Goal: Information Seeking & Learning: Compare options

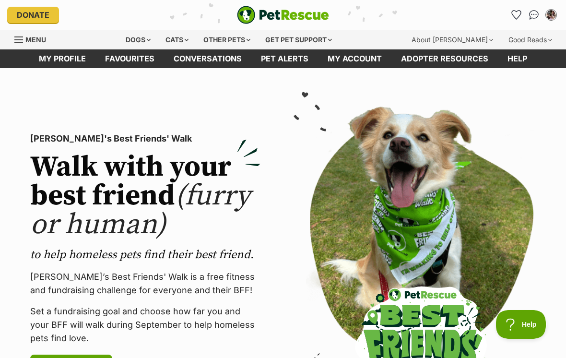
click at [534, 17] on img "Conversations" at bounding box center [534, 15] width 10 height 10
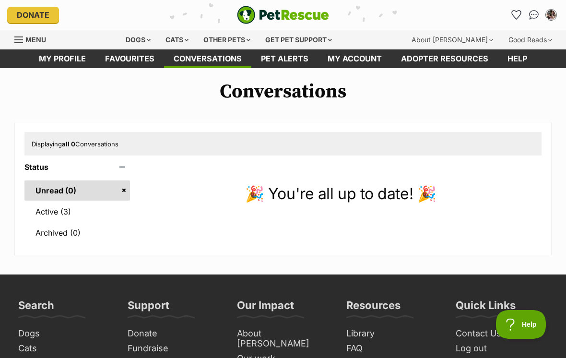
click at [143, 64] on link "Favourites" at bounding box center [129, 58] width 69 height 19
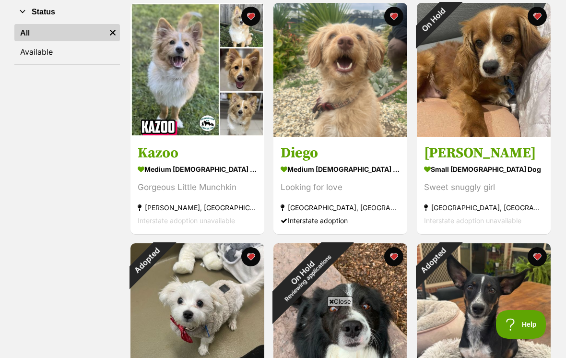
click at [450, 36] on div "On Hold" at bounding box center [434, 20] width 34 height 34
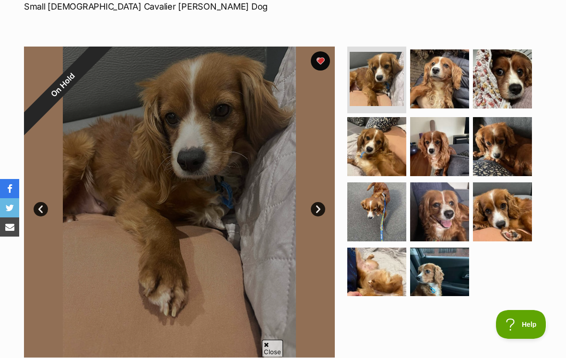
click at [523, 81] on img at bounding box center [502, 78] width 59 height 59
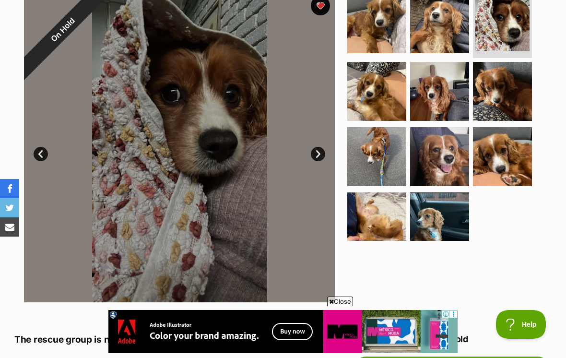
click at [385, 161] on img at bounding box center [376, 156] width 59 height 59
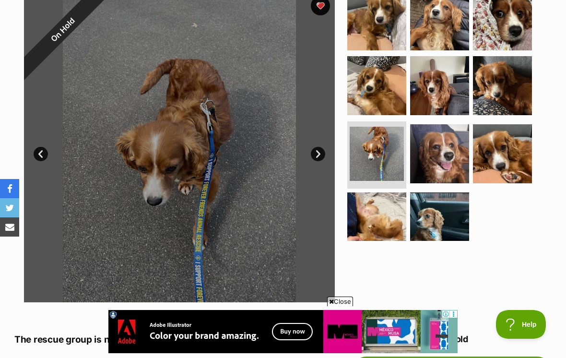
click at [506, 153] on img at bounding box center [502, 153] width 59 height 59
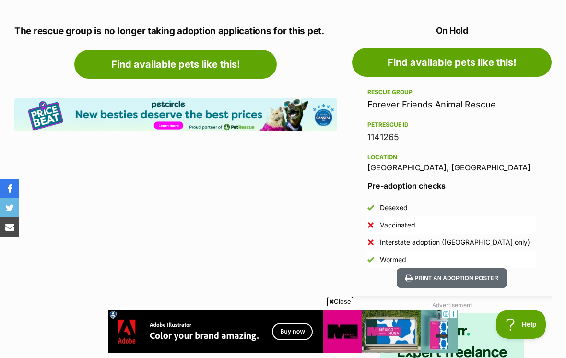
scroll to position [516, 0]
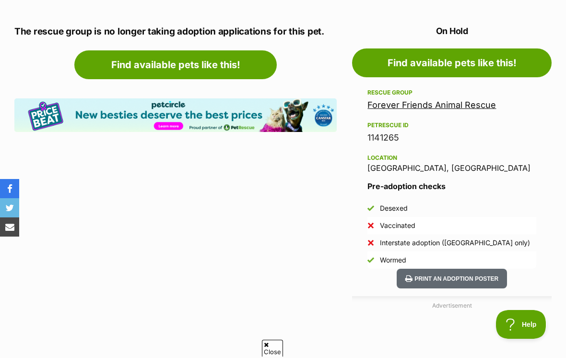
click at [258, 69] on link "Find available pets like this!" at bounding box center [175, 64] width 202 height 29
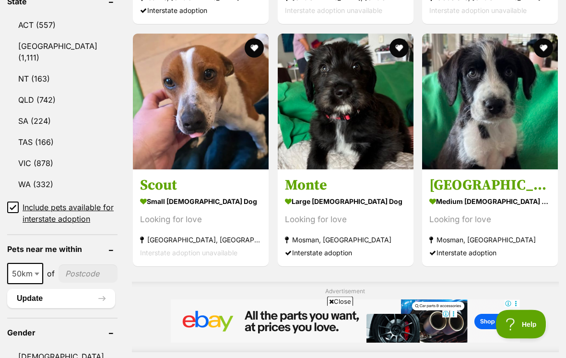
scroll to position [545, 0]
click at [480, 194] on strong "medium male Dog" at bounding box center [489, 201] width 121 height 14
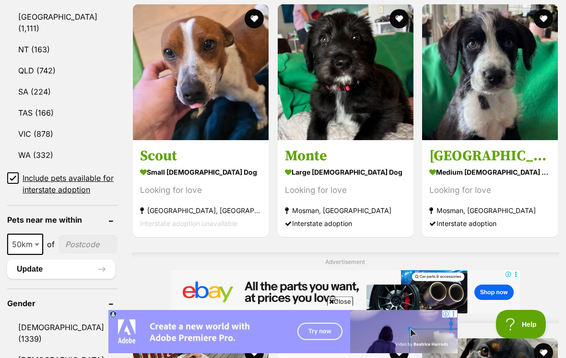
scroll to position [574, 0]
click at [140, 204] on strong "Melbourne, VIC" at bounding box center [200, 210] width 121 height 13
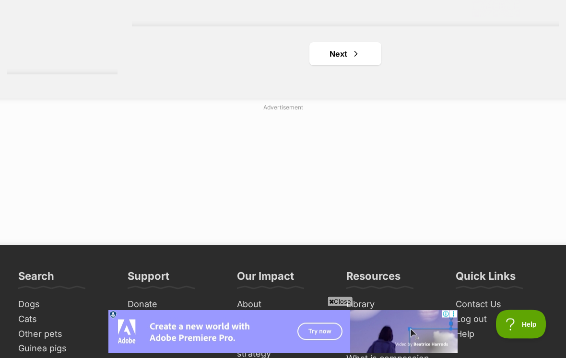
scroll to position [2259, 0]
click at [351, 59] on span "Next page" at bounding box center [356, 54] width 10 height 12
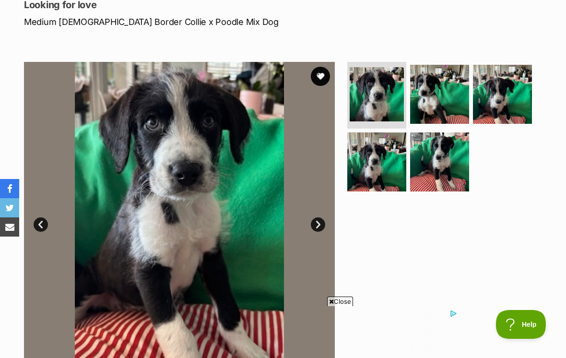
click at [380, 100] on img at bounding box center [377, 94] width 54 height 54
click at [316, 218] on link "Next" at bounding box center [318, 224] width 14 height 14
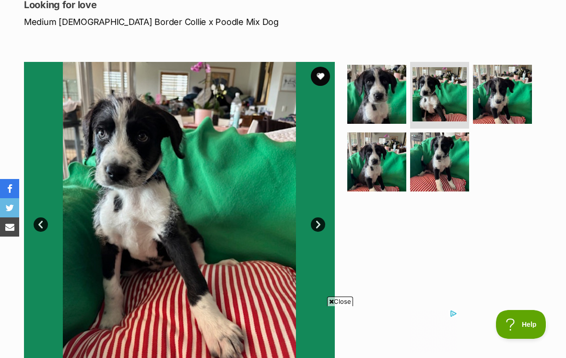
click at [321, 222] on link "Next" at bounding box center [318, 224] width 14 height 14
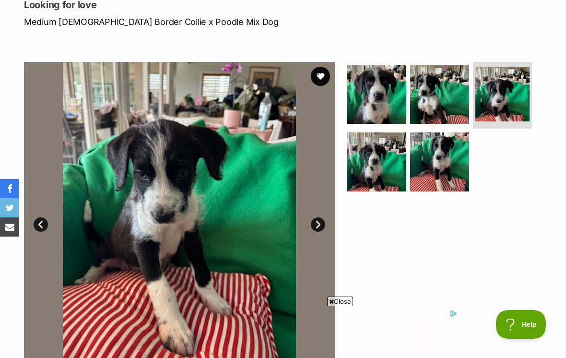
click at [325, 223] on link "Next" at bounding box center [318, 224] width 14 height 14
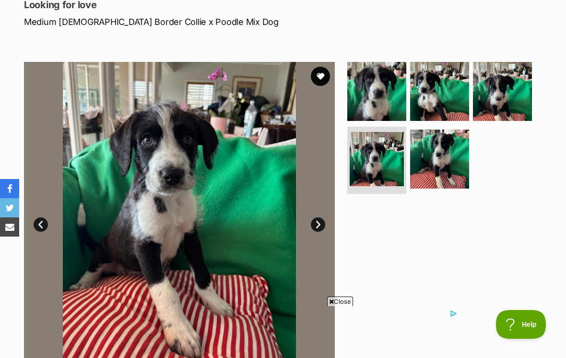
click at [321, 223] on link "Next" at bounding box center [318, 224] width 14 height 14
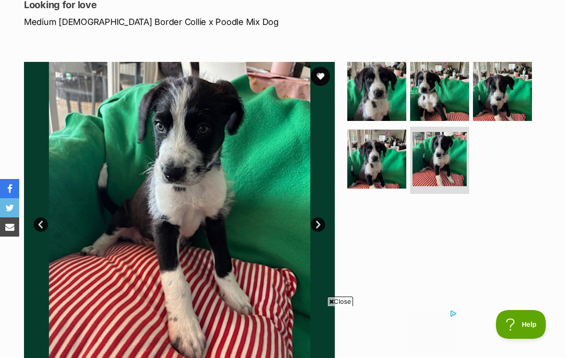
click at [318, 226] on link "Next" at bounding box center [318, 224] width 14 height 14
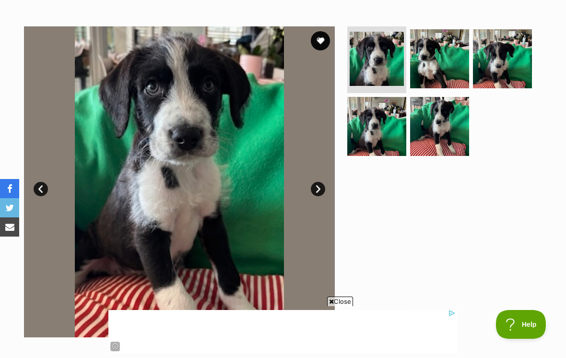
scroll to position [173, 0]
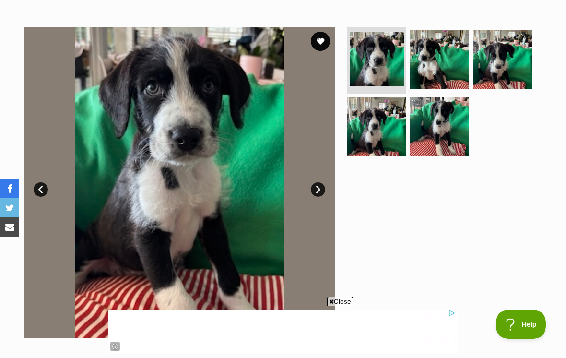
click at [319, 187] on link "Next" at bounding box center [318, 189] width 14 height 14
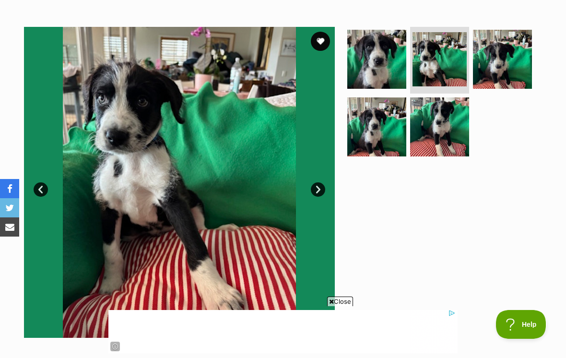
click at [321, 181] on img at bounding box center [179, 182] width 311 height 311
click at [319, 186] on link "Next" at bounding box center [318, 189] width 14 height 14
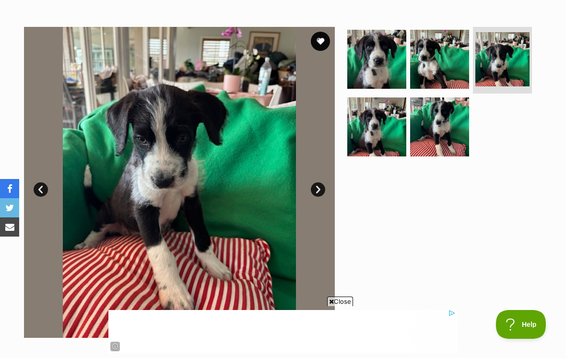
click at [322, 183] on link "Next" at bounding box center [318, 189] width 14 height 14
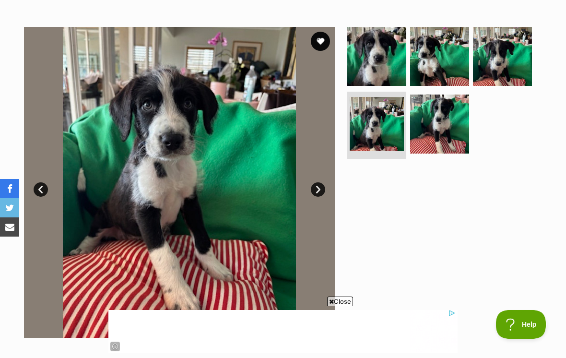
click at [323, 183] on link "Next" at bounding box center [318, 189] width 14 height 14
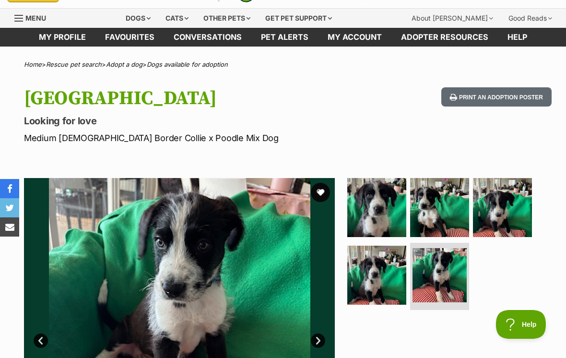
scroll to position [0, 0]
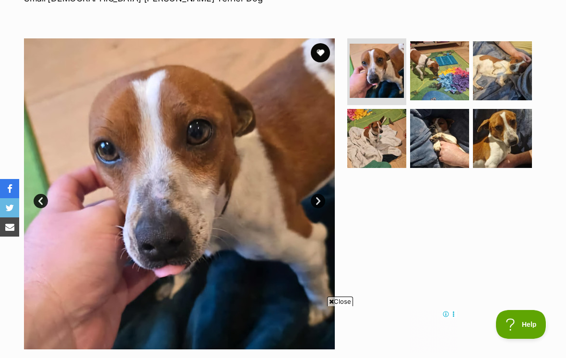
scroll to position [161, 0]
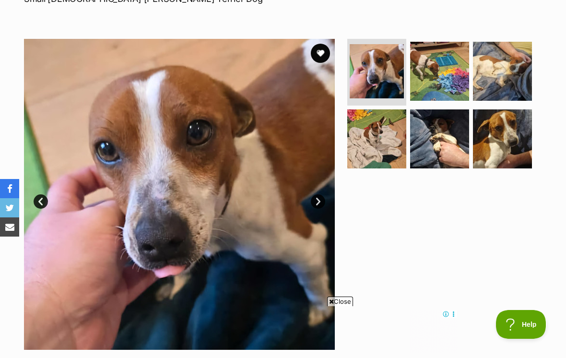
click at [321, 197] on link "Next" at bounding box center [318, 201] width 14 height 14
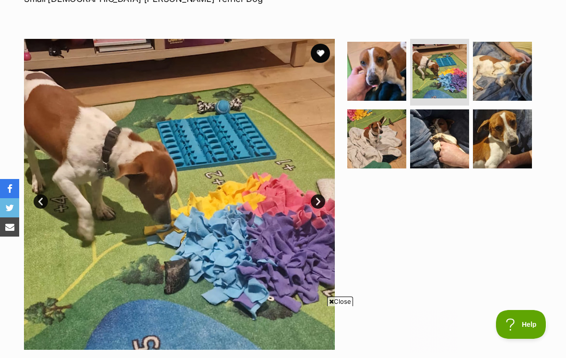
scroll to position [0, 0]
click at [327, 195] on img at bounding box center [179, 194] width 311 height 311
click at [319, 195] on link "Next" at bounding box center [318, 201] width 14 height 14
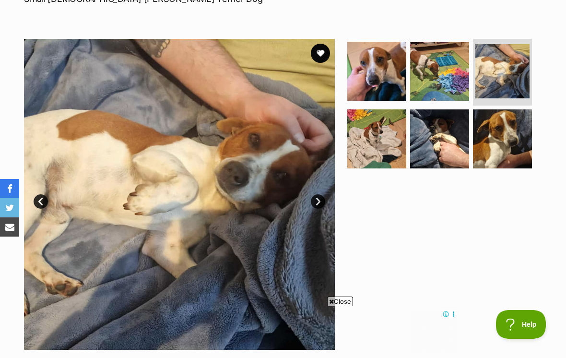
click at [321, 194] on link "Next" at bounding box center [318, 201] width 14 height 14
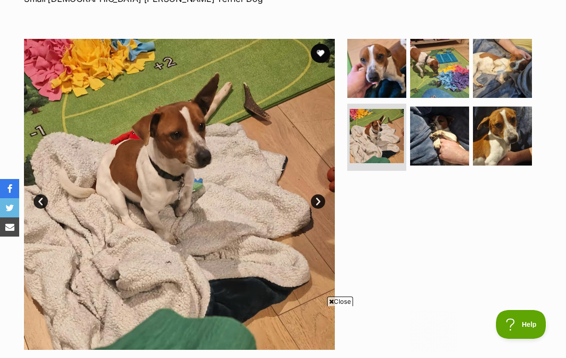
click at [321, 199] on link "Next" at bounding box center [318, 201] width 14 height 14
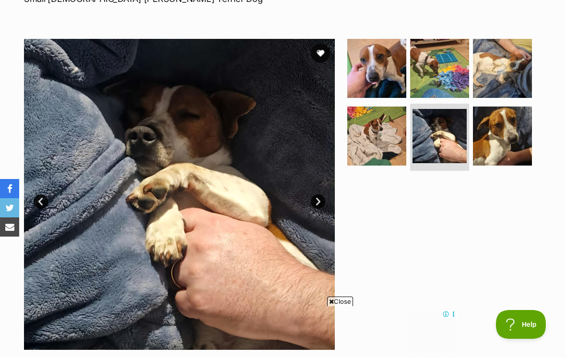
click at [317, 195] on link "Next" at bounding box center [318, 201] width 14 height 14
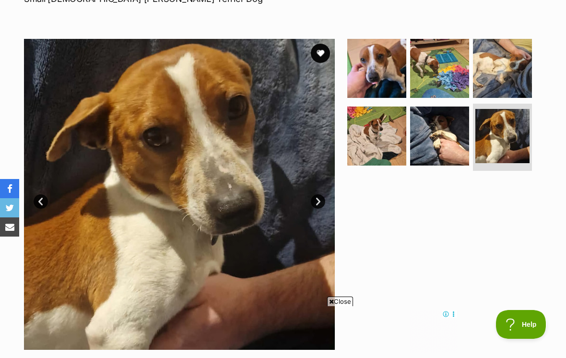
click at [322, 199] on link "Next" at bounding box center [318, 201] width 14 height 14
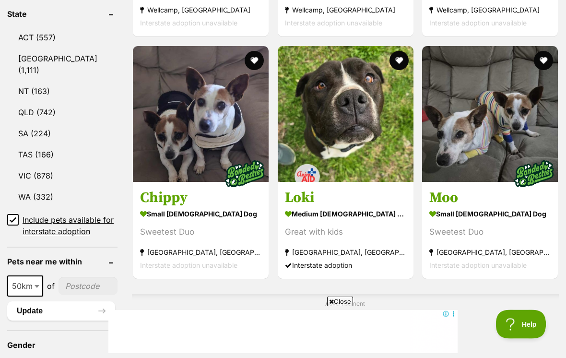
scroll to position [532, 0]
click at [32, 48] on link "NSW (1,111)" at bounding box center [62, 64] width 110 height 32
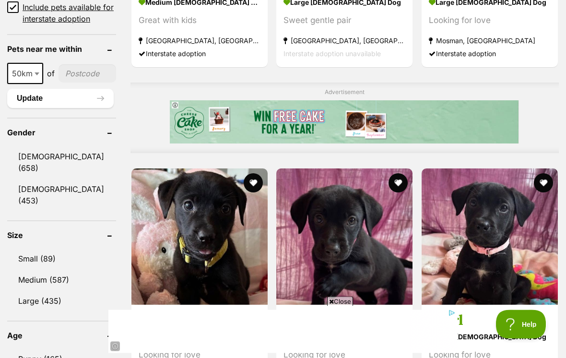
scroll to position [745, 0]
click at [40, 248] on link "Small (89)" at bounding box center [61, 258] width 109 height 20
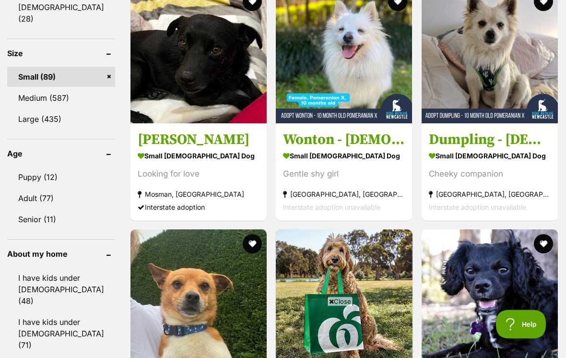
scroll to position [926, 0]
click at [139, 170] on div "Looking for love" at bounding box center [199, 173] width 122 height 13
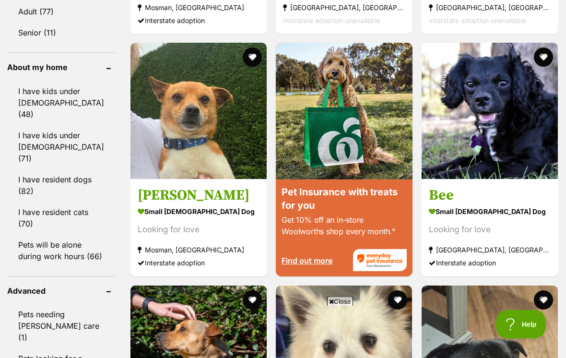
scroll to position [1113, 0]
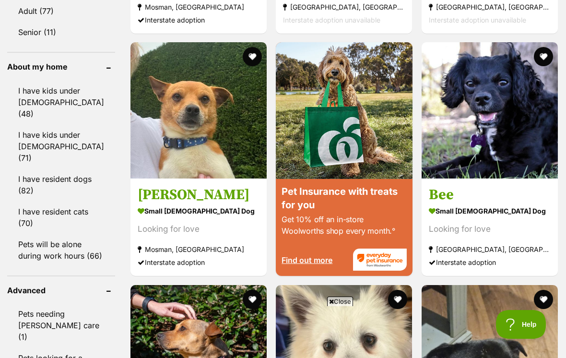
click at [140, 218] on strong "small [DEMOGRAPHIC_DATA] Dog" at bounding box center [199, 211] width 122 height 14
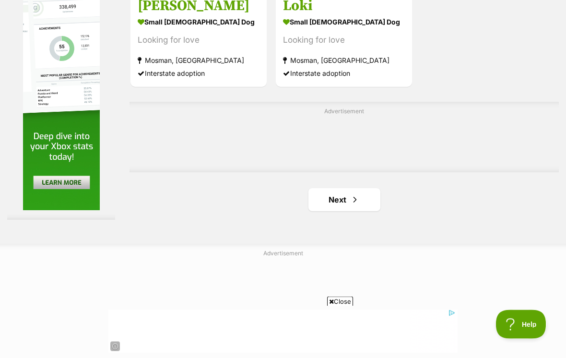
scroll to position [2119, 0]
click at [333, 211] on link "Next" at bounding box center [344, 199] width 72 height 23
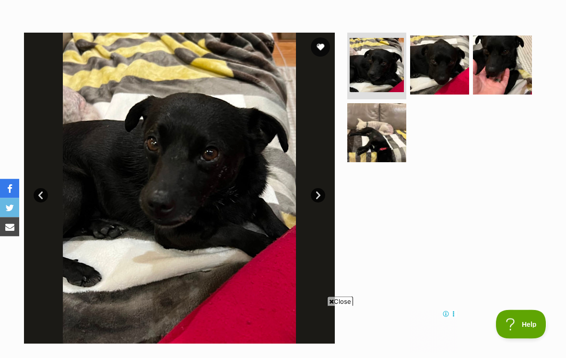
scroll to position [167, 0]
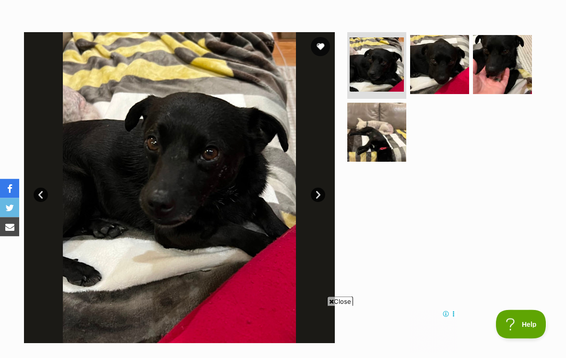
click at [316, 192] on link "Next" at bounding box center [318, 195] width 14 height 14
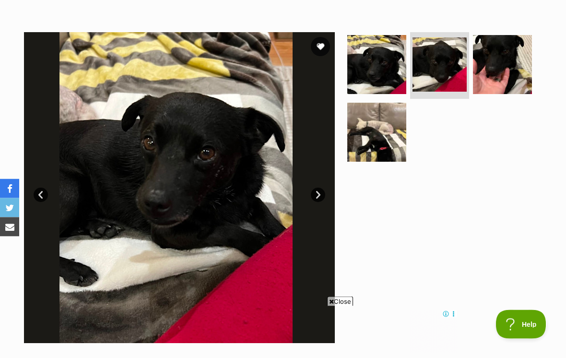
scroll to position [167, 0]
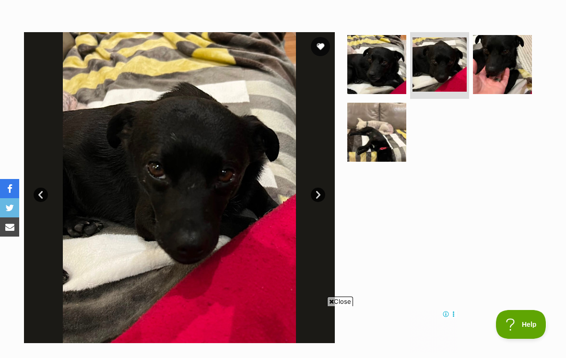
click at [323, 189] on link "Next" at bounding box center [318, 194] width 14 height 14
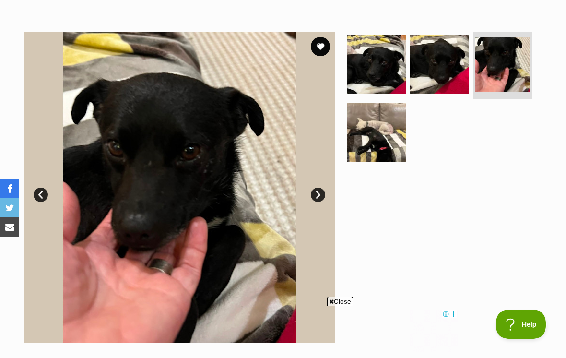
click at [328, 190] on img at bounding box center [179, 187] width 311 height 311
click at [324, 192] on link "Next" at bounding box center [318, 194] width 14 height 14
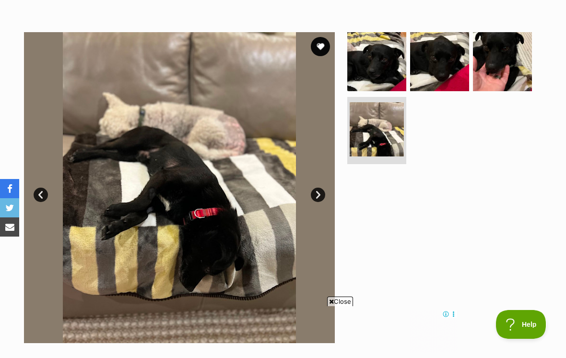
click at [321, 188] on link "Next" at bounding box center [318, 194] width 14 height 14
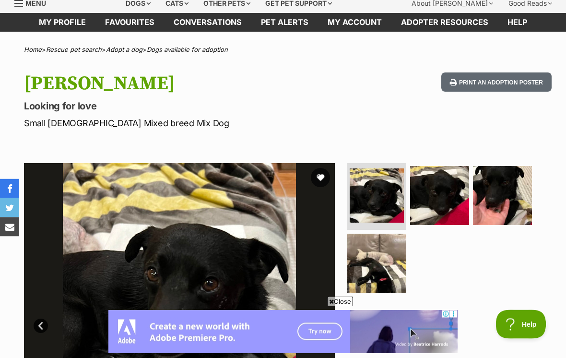
scroll to position [36, 0]
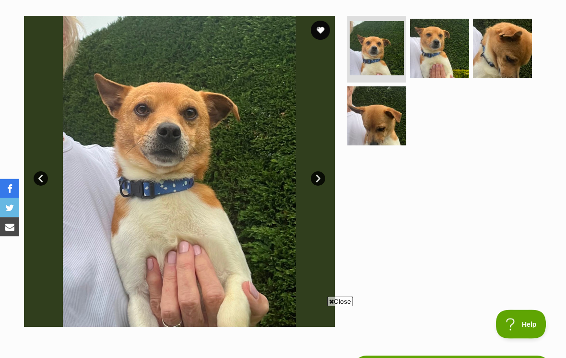
scroll to position [184, 0]
click at [323, 177] on link "Next" at bounding box center [318, 178] width 14 height 14
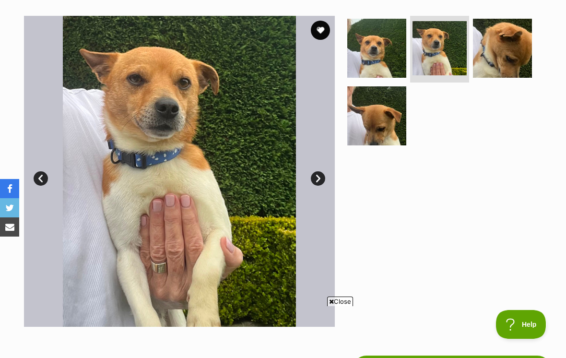
click at [329, 176] on img at bounding box center [179, 171] width 311 height 311
click at [317, 176] on link "Next" at bounding box center [318, 178] width 14 height 14
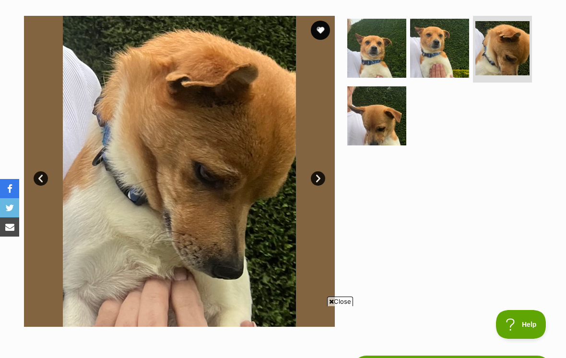
click at [320, 173] on link "Next" at bounding box center [318, 178] width 14 height 14
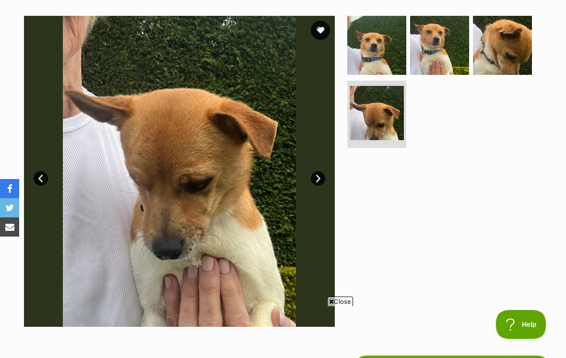
click at [322, 176] on link "Next" at bounding box center [318, 178] width 14 height 14
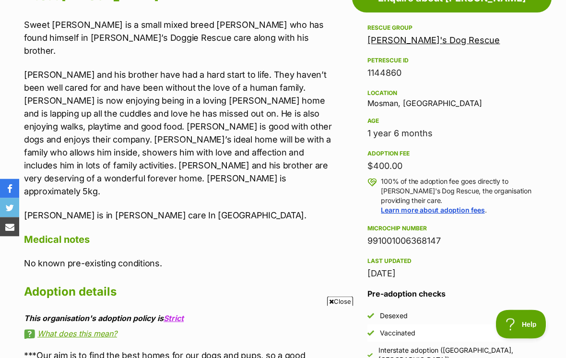
scroll to position [538, 0]
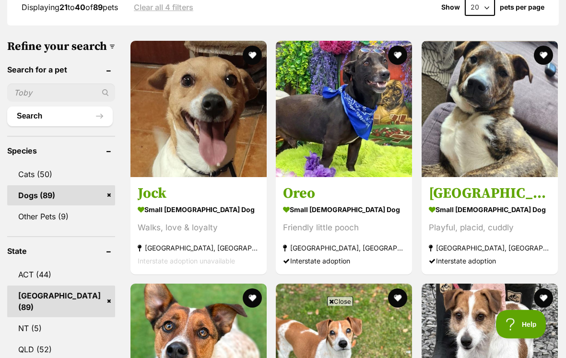
scroll to position [291, 0]
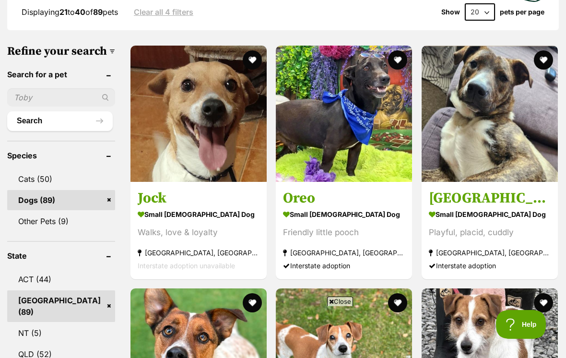
click at [138, 207] on strong "small [DEMOGRAPHIC_DATA] Dog" at bounding box center [199, 214] width 122 height 14
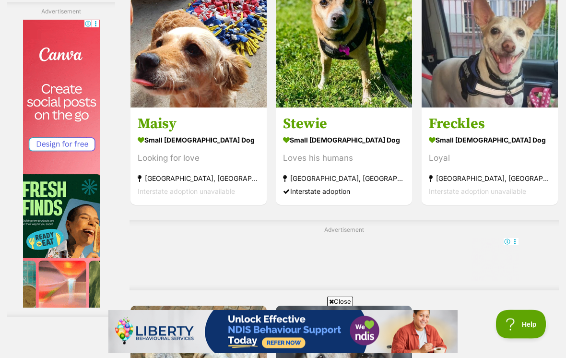
scroll to position [1758, 0]
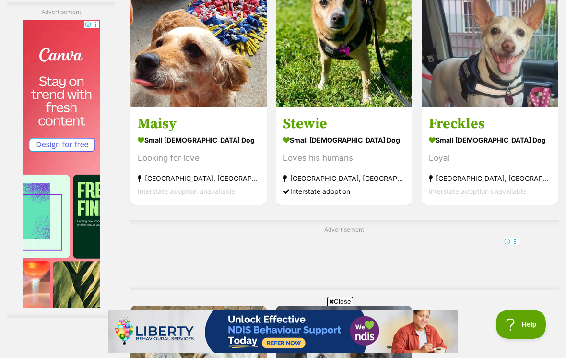
click at [138, 164] on div "Looking for love" at bounding box center [199, 158] width 122 height 13
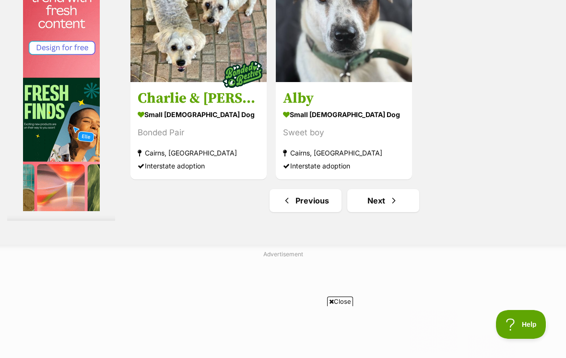
scroll to position [2164, 0]
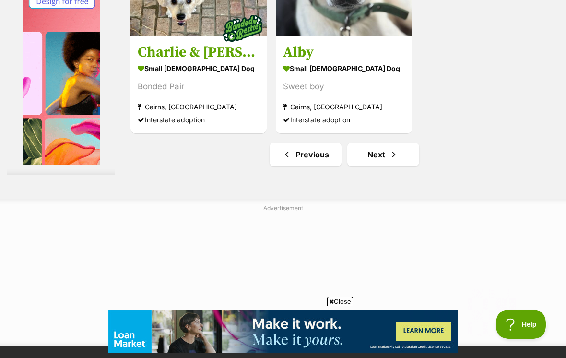
click at [389, 160] on span "Next page" at bounding box center [394, 155] width 10 height 12
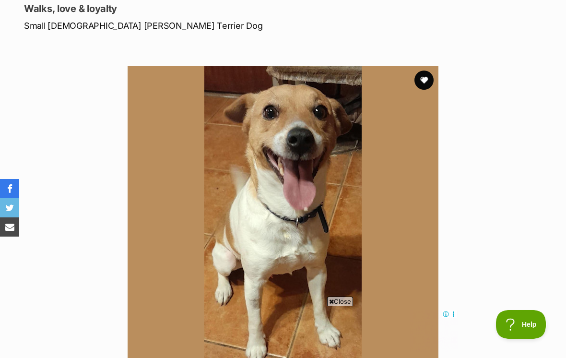
scroll to position [72, 0]
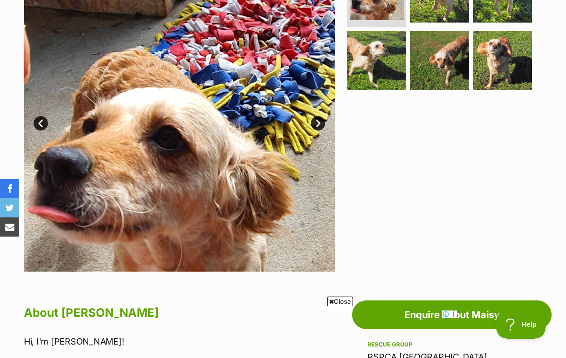
click at [320, 123] on link "Next" at bounding box center [318, 123] width 14 height 14
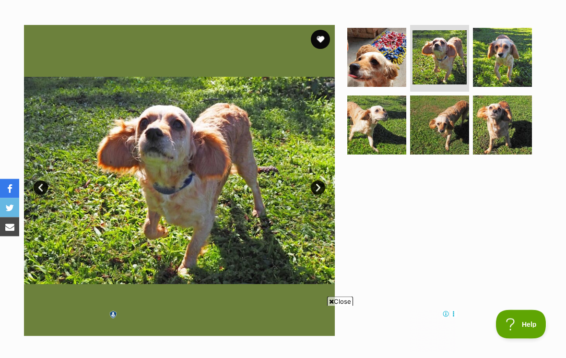
scroll to position [175, 0]
click at [508, 59] on img at bounding box center [502, 57] width 59 height 59
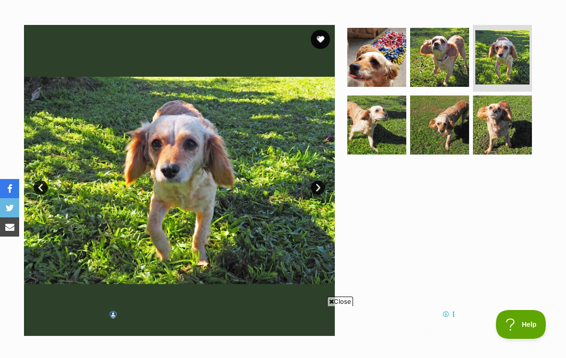
click at [375, 143] on img at bounding box center [376, 124] width 59 height 59
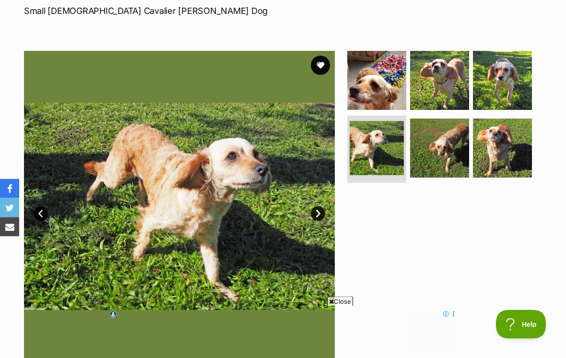
scroll to position [149, 0]
click at [450, 149] on img at bounding box center [439, 147] width 59 height 59
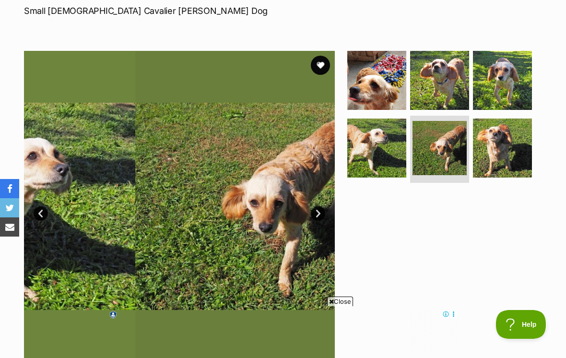
click at [517, 147] on img at bounding box center [502, 147] width 59 height 59
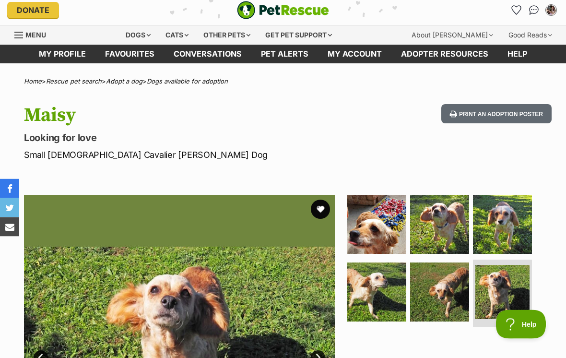
scroll to position [0, 0]
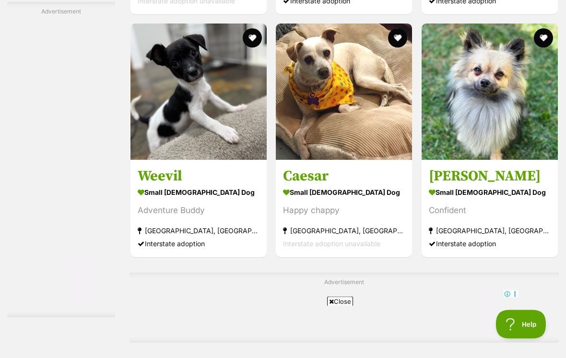
scroll to position [1795, 0]
click at [138, 199] on strong "small [DEMOGRAPHIC_DATA] Dog" at bounding box center [199, 192] width 122 height 14
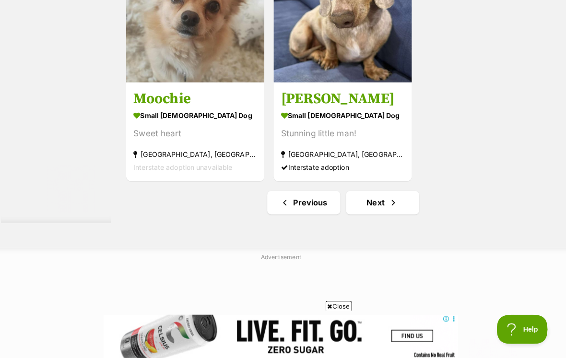
scroll to position [2207, 0]
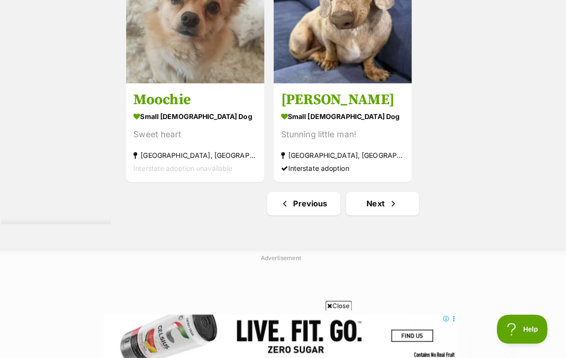
click at [366, 212] on link "Next" at bounding box center [383, 200] width 72 height 23
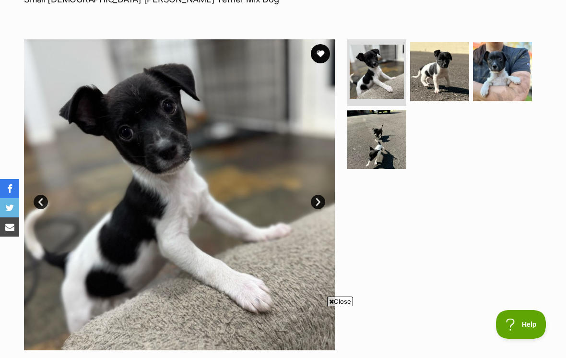
scroll to position [158, 0]
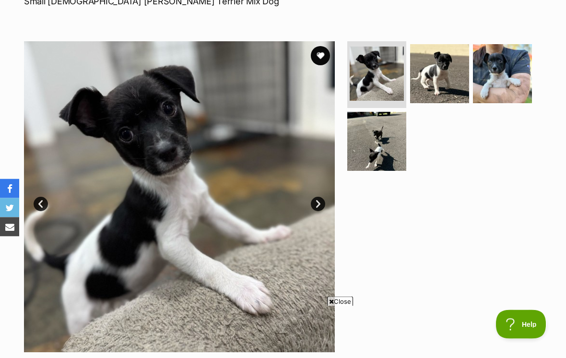
click at [318, 204] on link "Next" at bounding box center [318, 204] width 14 height 14
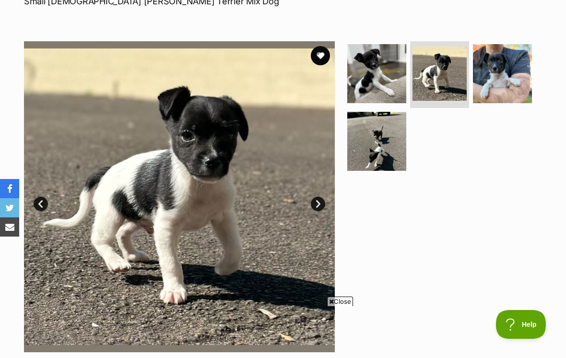
click at [322, 197] on link "Next" at bounding box center [318, 204] width 14 height 14
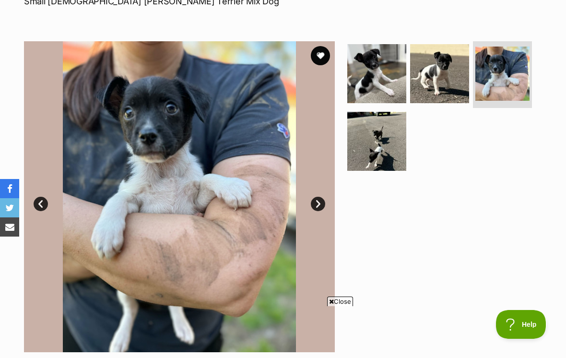
click at [321, 202] on link "Next" at bounding box center [318, 204] width 14 height 14
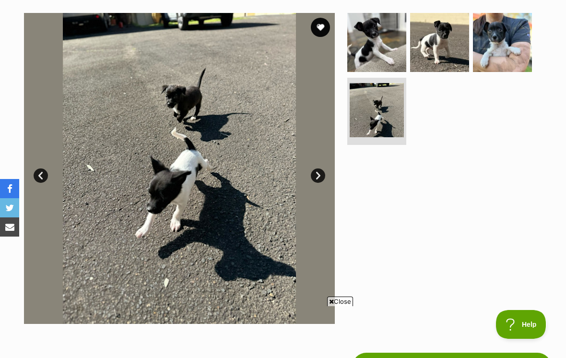
scroll to position [0, 0]
click at [318, 169] on link "Next" at bounding box center [318, 175] width 14 height 14
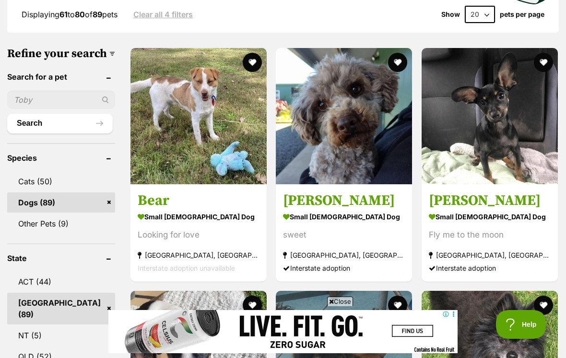
click at [486, 228] on div "Fly me to the moon" at bounding box center [490, 234] width 122 height 13
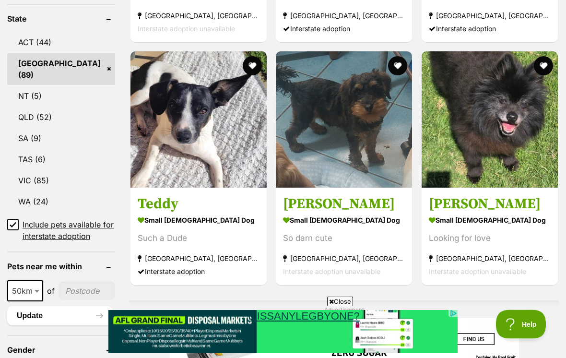
scroll to position [564, 0]
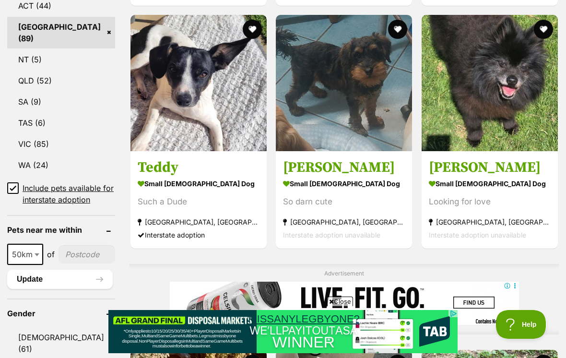
click at [144, 228] on div "Interstate adoption" at bounding box center [199, 234] width 122 height 13
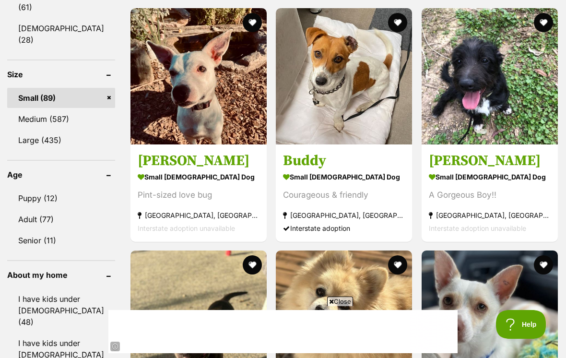
scroll to position [0, 0]
click at [470, 177] on strong "small [DEMOGRAPHIC_DATA] Dog" at bounding box center [490, 176] width 122 height 14
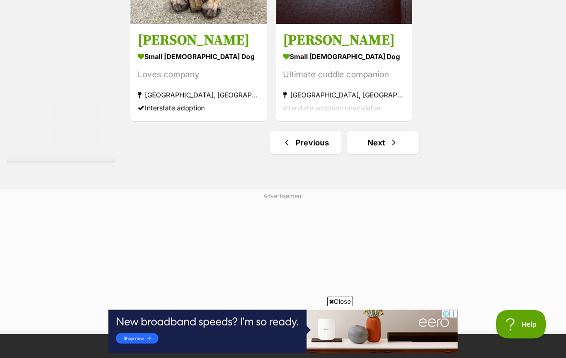
scroll to position [2176, 0]
click at [372, 154] on link "Next" at bounding box center [383, 142] width 72 height 23
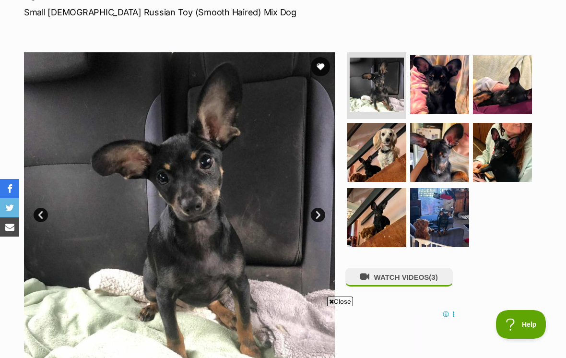
click at [323, 215] on link "Next" at bounding box center [318, 215] width 14 height 14
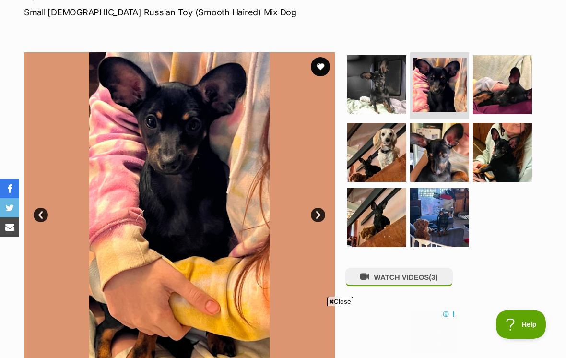
click at [322, 213] on link "Next" at bounding box center [318, 215] width 14 height 14
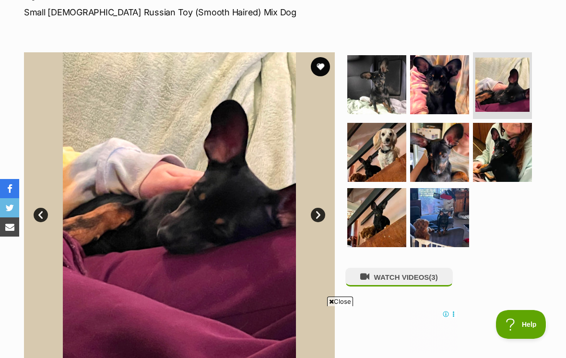
click at [322, 211] on link "Next" at bounding box center [318, 215] width 14 height 14
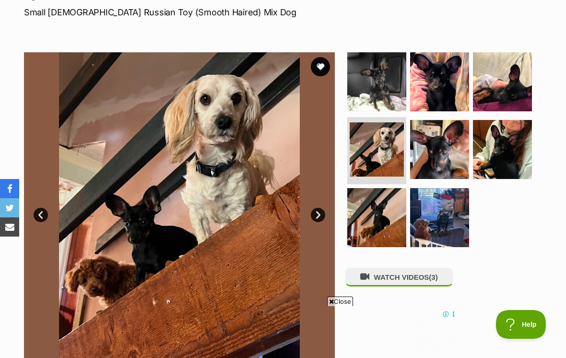
click at [316, 212] on link "Next" at bounding box center [318, 215] width 14 height 14
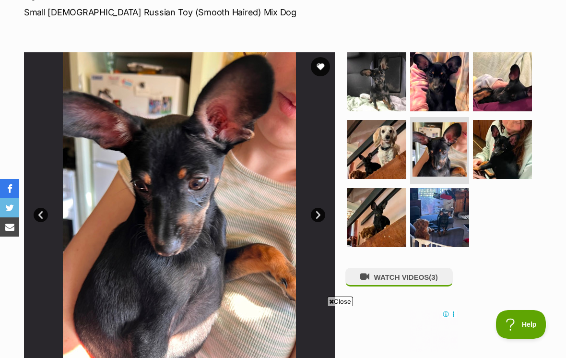
click at [314, 211] on link "Next" at bounding box center [318, 215] width 14 height 14
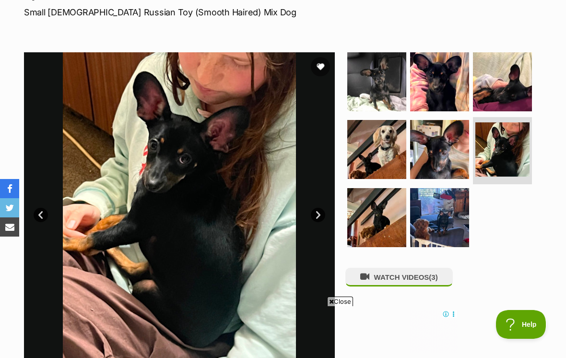
click at [316, 215] on link "Next" at bounding box center [318, 215] width 14 height 14
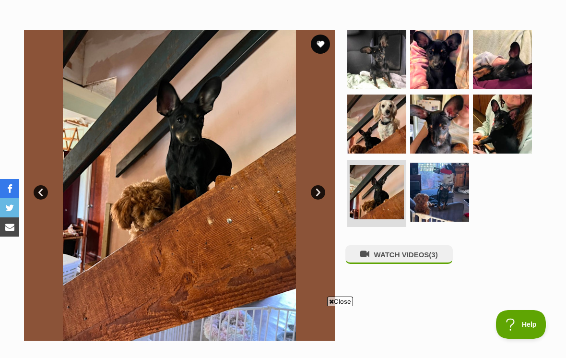
click at [414, 255] on button "WATCH VIDEOS (3)" at bounding box center [398, 254] width 107 height 19
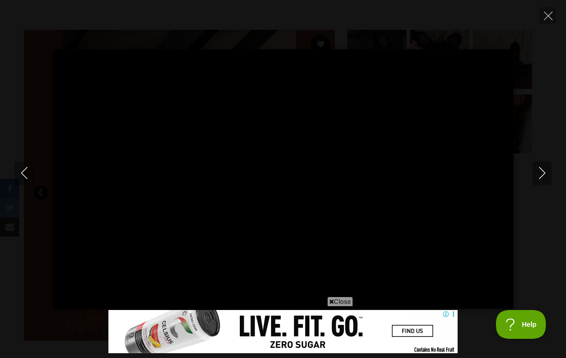
type input "100"
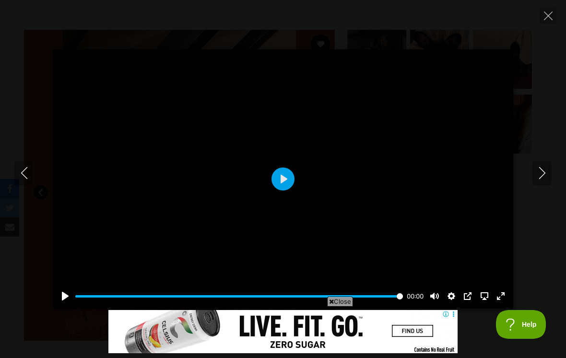
click at [537, 167] on icon "Next" at bounding box center [542, 173] width 12 height 12
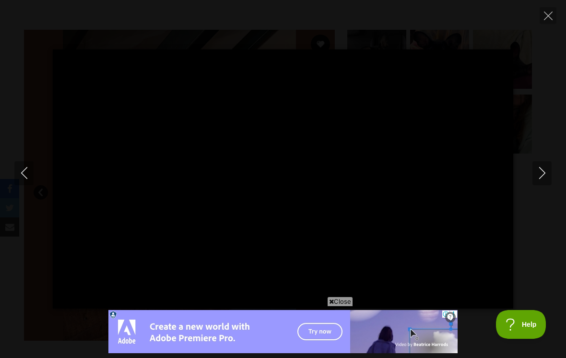
type input "100"
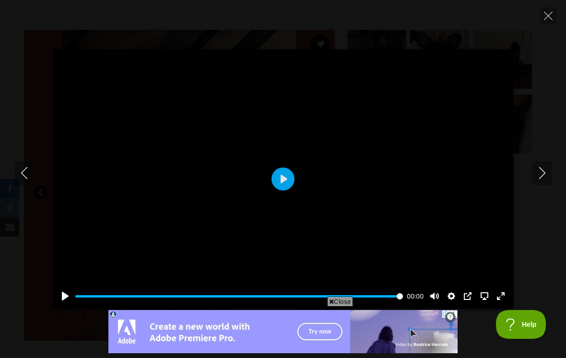
click at [544, 22] on button "Close" at bounding box center [547, 15] width 17 height 17
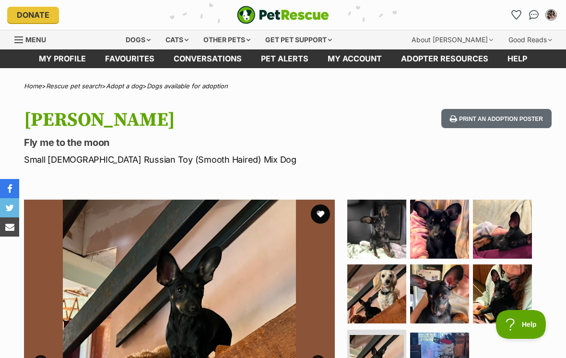
click at [322, 210] on button "favourite" at bounding box center [320, 213] width 19 height 19
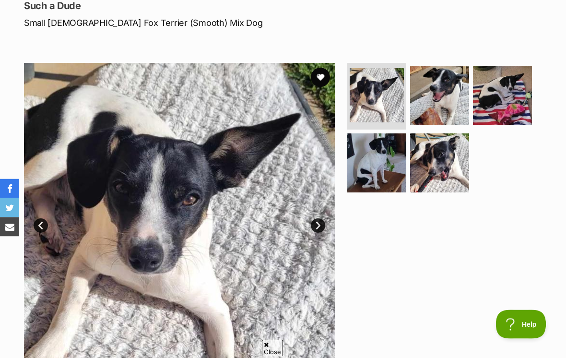
scroll to position [139, 0]
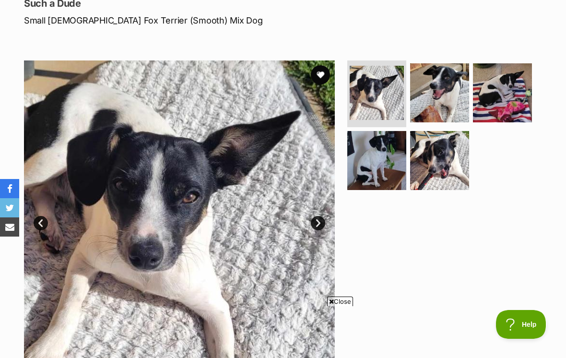
click at [320, 216] on link "Next" at bounding box center [318, 223] width 14 height 14
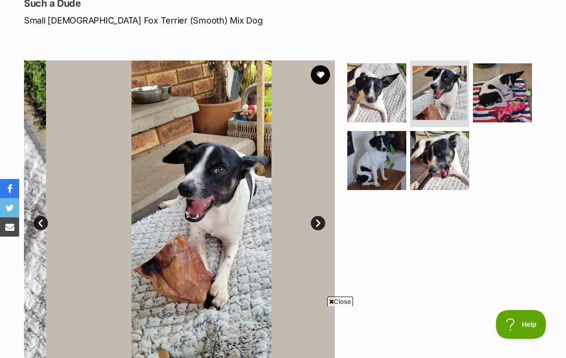
scroll to position [148, 0]
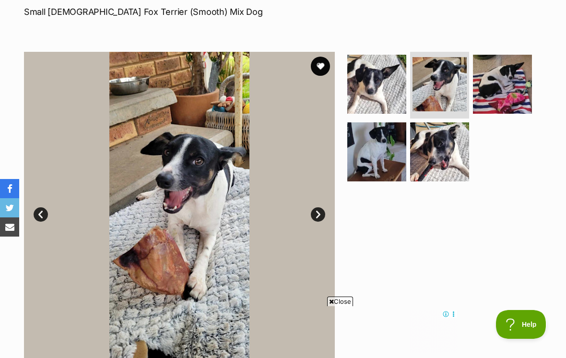
click at [322, 202] on img at bounding box center [179, 207] width 311 height 311
click at [316, 212] on link "Next" at bounding box center [318, 214] width 14 height 14
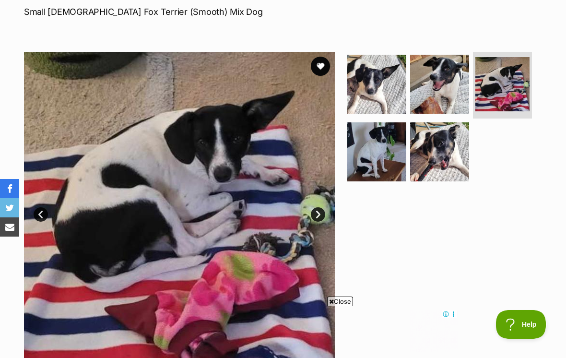
click at [319, 211] on link "Next" at bounding box center [318, 214] width 14 height 14
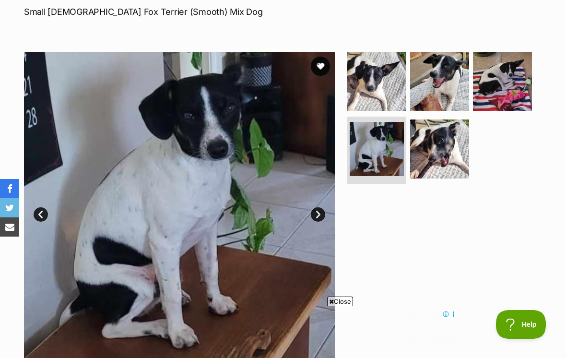
click at [318, 210] on link "Next" at bounding box center [318, 214] width 14 height 14
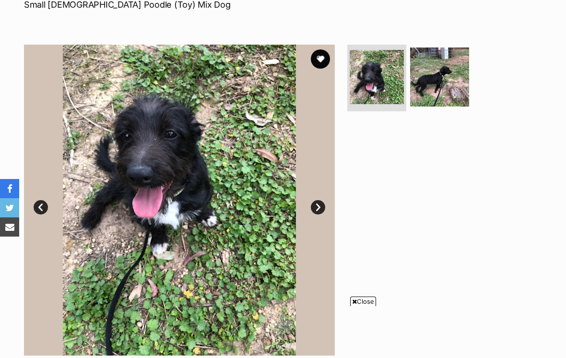
click at [348, 181] on div at bounding box center [443, 200] width 197 height 311
click at [319, 201] on link "Next" at bounding box center [318, 207] width 14 height 14
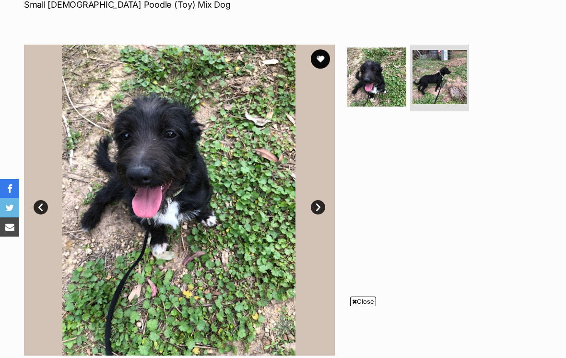
click at [316, 210] on link "Next" at bounding box center [318, 207] width 14 height 14
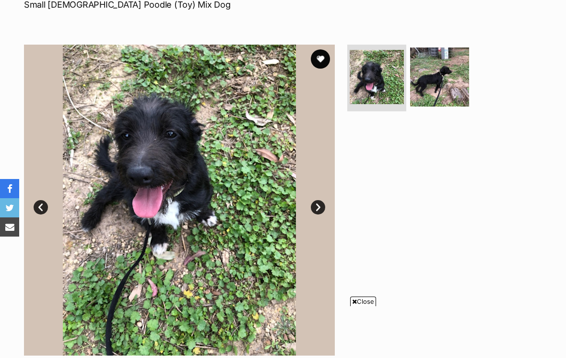
click at [317, 204] on link "Next" at bounding box center [318, 207] width 14 height 14
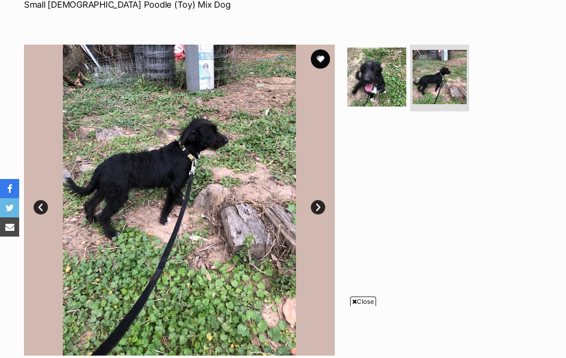
click at [318, 205] on link "Next" at bounding box center [318, 207] width 14 height 14
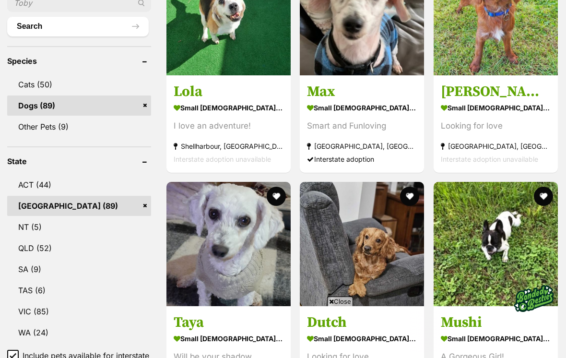
scroll to position [438, 0]
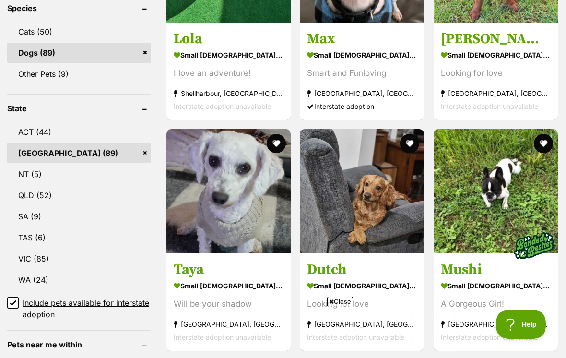
click at [354, 253] on link "Dutch small [DEMOGRAPHIC_DATA] Dog Looking for love [GEOGRAPHIC_DATA], [GEOGRAP…" at bounding box center [362, 301] width 124 height 97
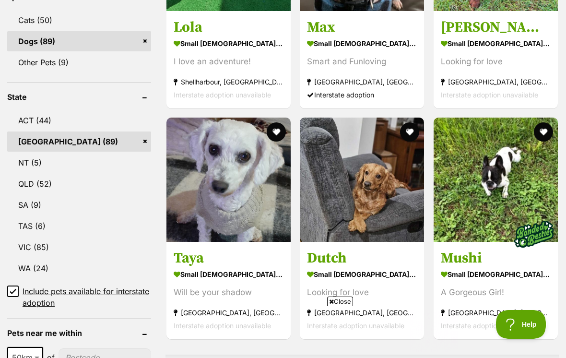
scroll to position [0, 0]
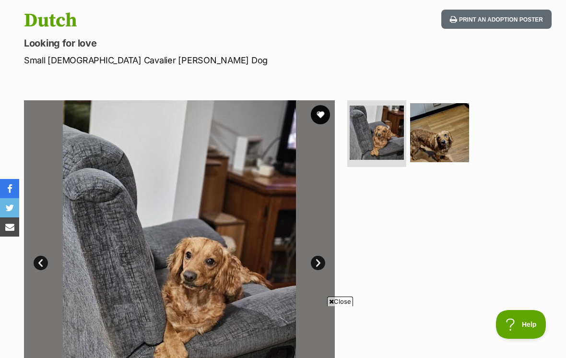
scroll to position [104, 0]
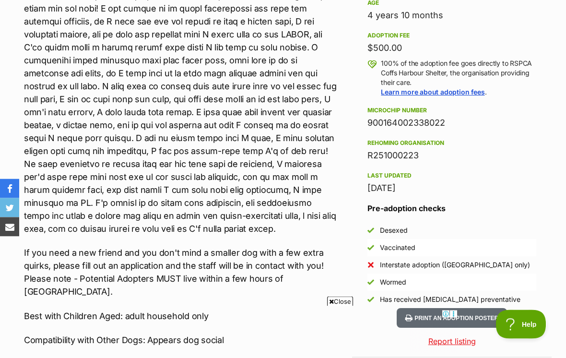
scroll to position [673, 0]
click at [465, 222] on li "Desexed" at bounding box center [451, 230] width 169 height 17
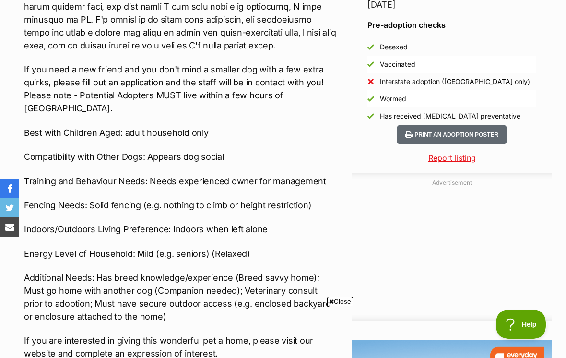
scroll to position [843, 0]
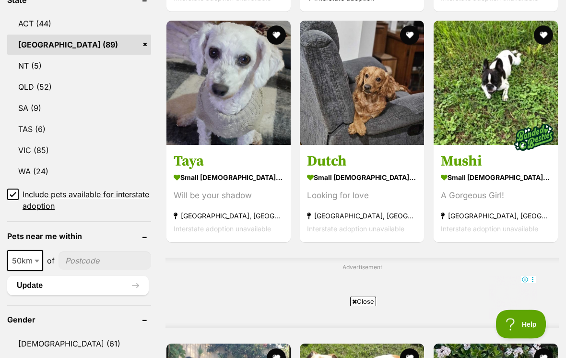
scroll to position [526, 0]
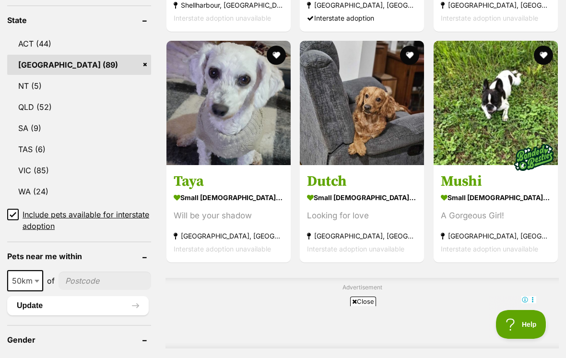
click at [31, 97] on link "QLD (52)" at bounding box center [79, 107] width 144 height 20
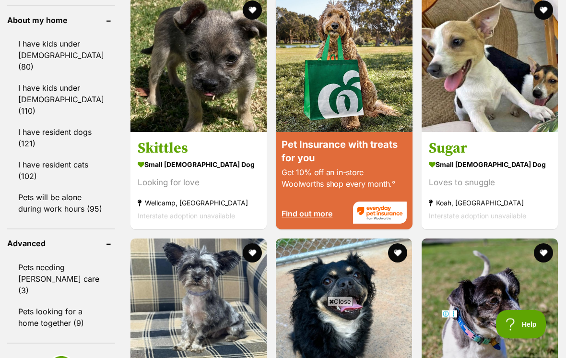
scroll to position [1162, 0]
click at [141, 221] on section "small female Dog Looking for love Wellcamp, QLD Interstate adoption unavailable" at bounding box center [199, 189] width 122 height 65
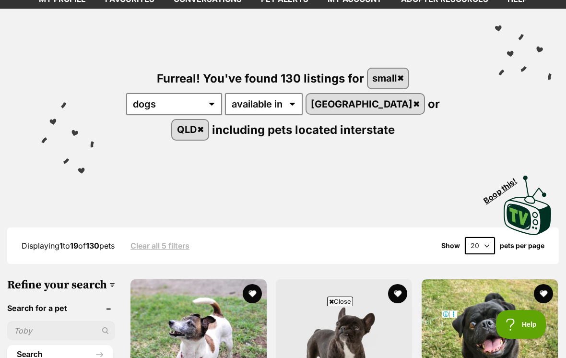
scroll to position [0, 0]
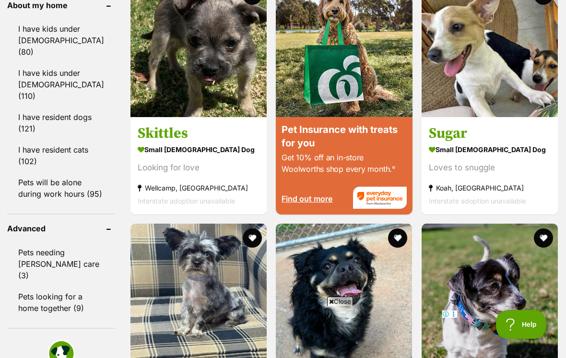
click at [468, 156] on strong "small female Dog" at bounding box center [490, 149] width 122 height 14
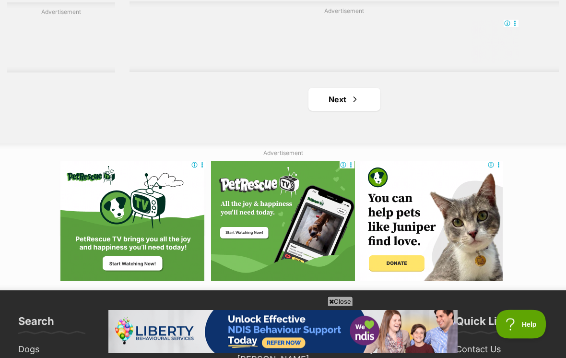
scroll to position [2222, 0]
click at [350, 105] on span "Next page" at bounding box center [355, 100] width 10 height 12
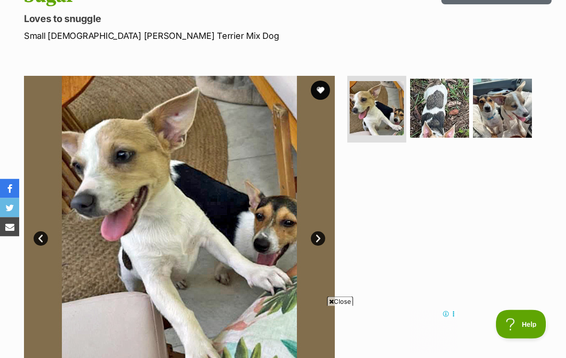
scroll to position [124, 0]
click at [439, 103] on img at bounding box center [439, 108] width 59 height 59
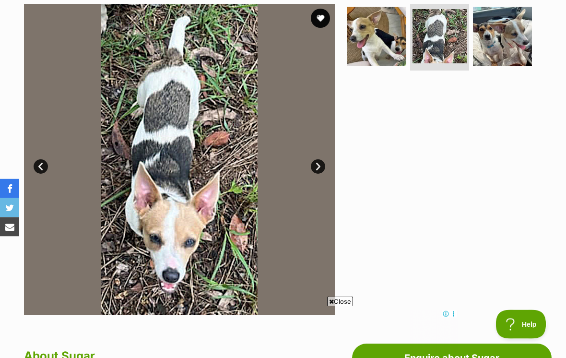
scroll to position [196, 0]
click at [504, 42] on img at bounding box center [502, 36] width 59 height 59
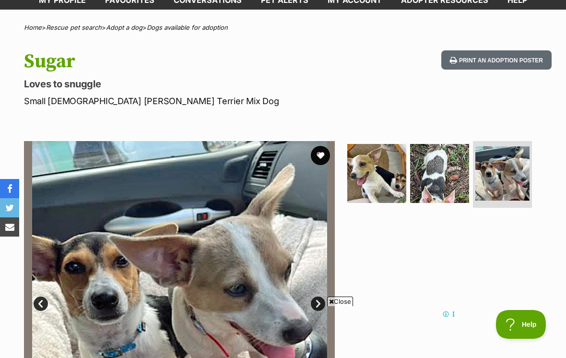
scroll to position [0, 0]
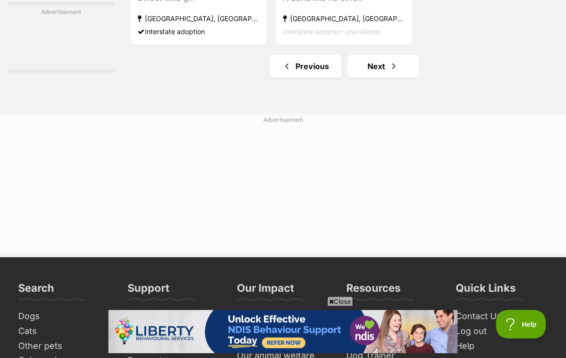
scroll to position [2255, 0]
click at [387, 78] on link "Next" at bounding box center [383, 66] width 72 height 23
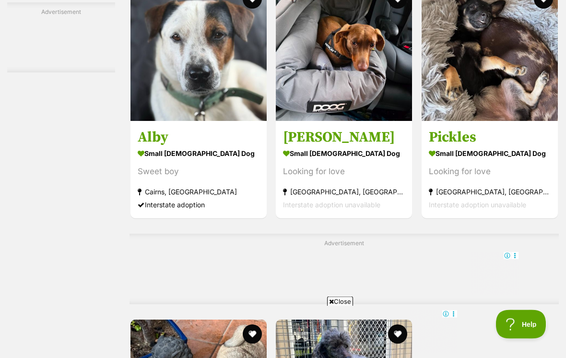
scroll to position [1841, 0]
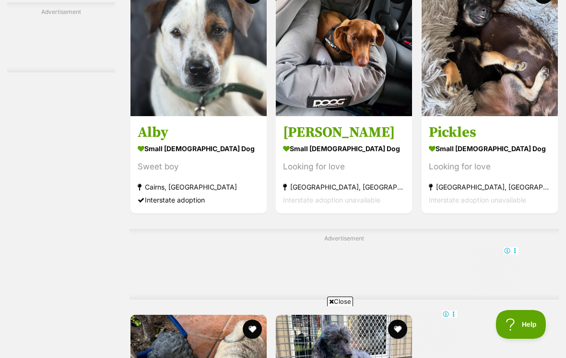
click at [509, 116] on img at bounding box center [489, 48] width 136 height 136
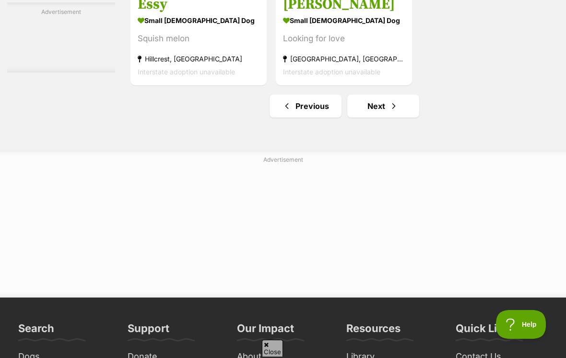
scroll to position [0, 0]
click at [389, 112] on span "Next page" at bounding box center [394, 106] width 10 height 12
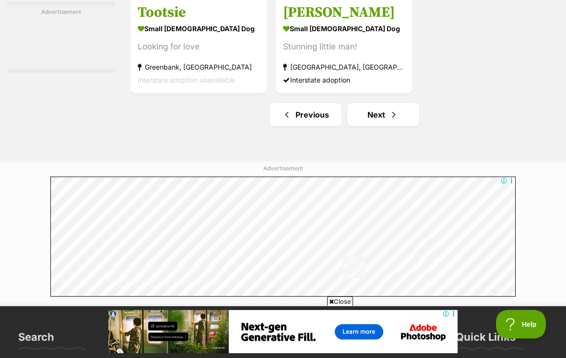
scroll to position [2206, 0]
click at [389, 120] on span "Next page" at bounding box center [394, 115] width 10 height 12
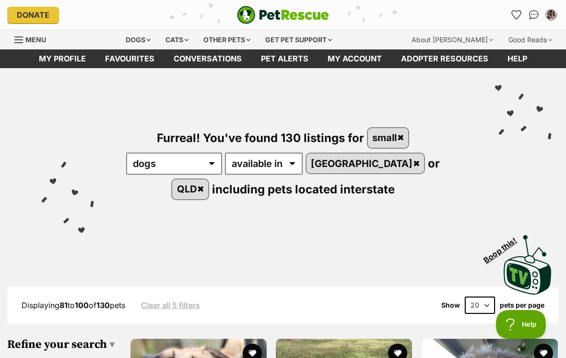
click at [551, 13] on img "My account" at bounding box center [551, 15] width 10 height 10
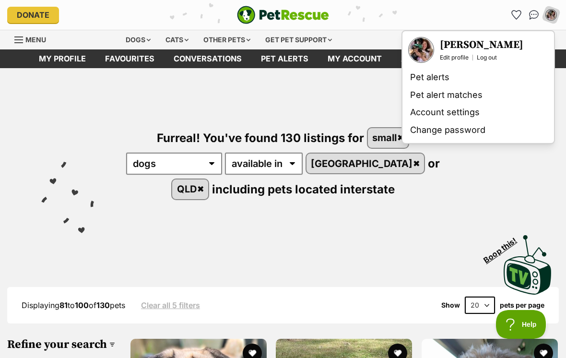
click at [489, 60] on link "Log out" at bounding box center [487, 58] width 20 height 8
